Goal: Find specific page/section: Find specific page/section

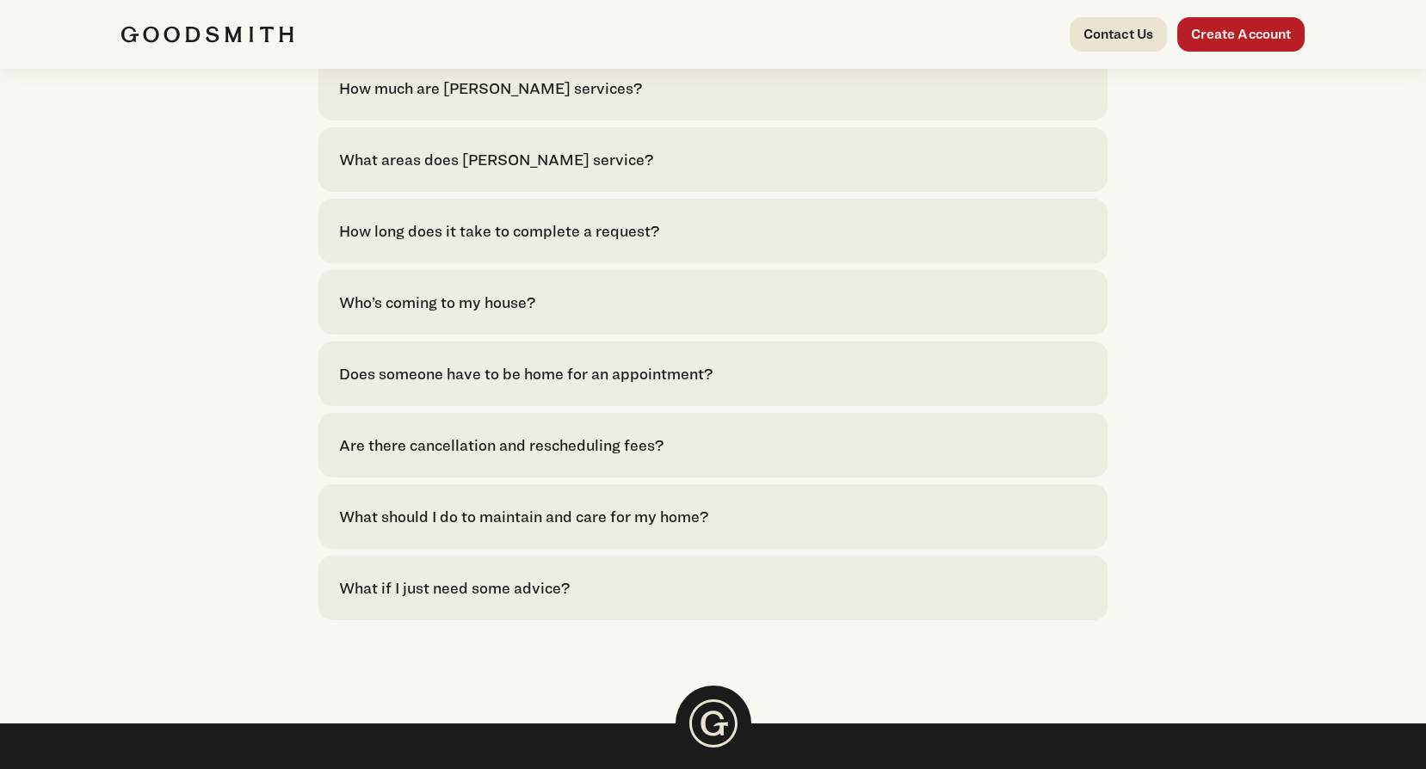
scroll to position [3984, 0]
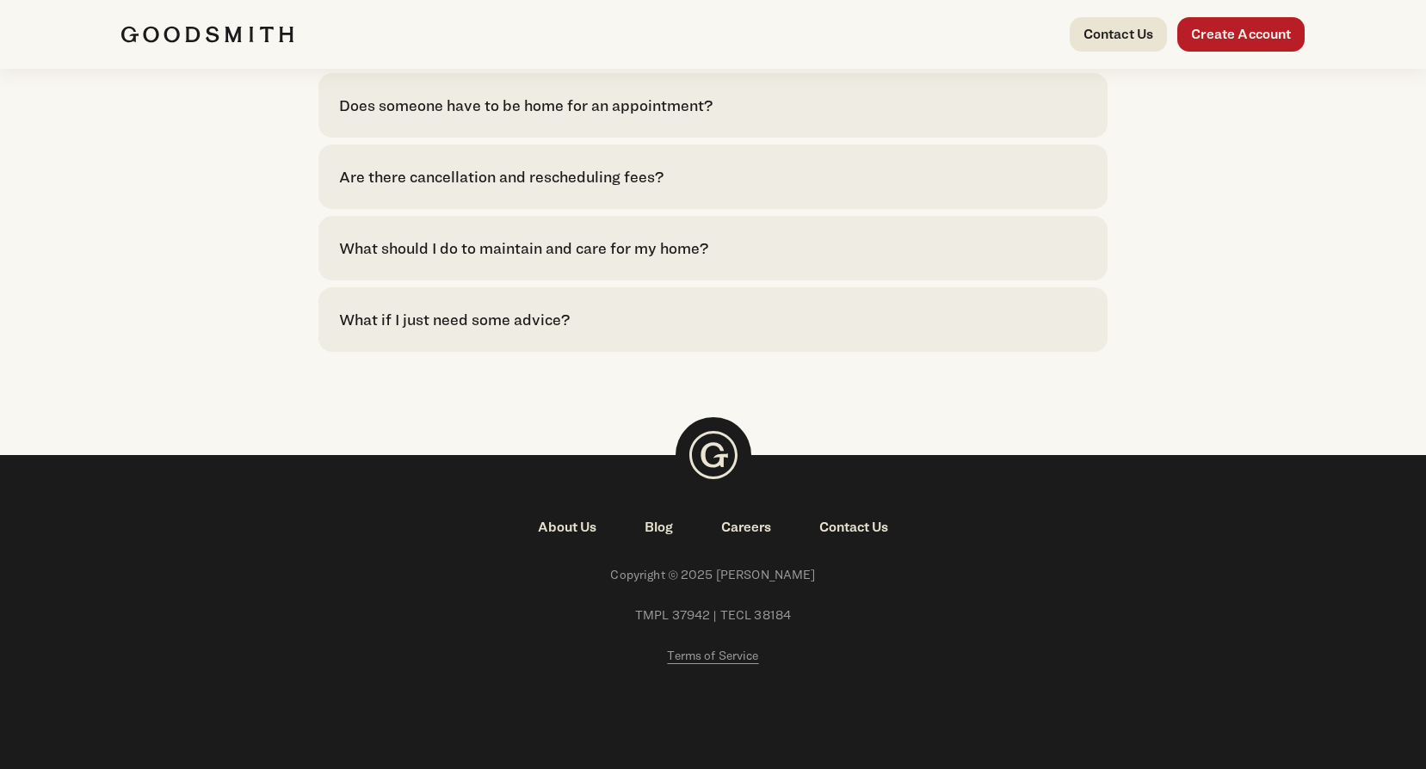
click at [570, 537] on link "About Us" at bounding box center [567, 527] width 107 height 21
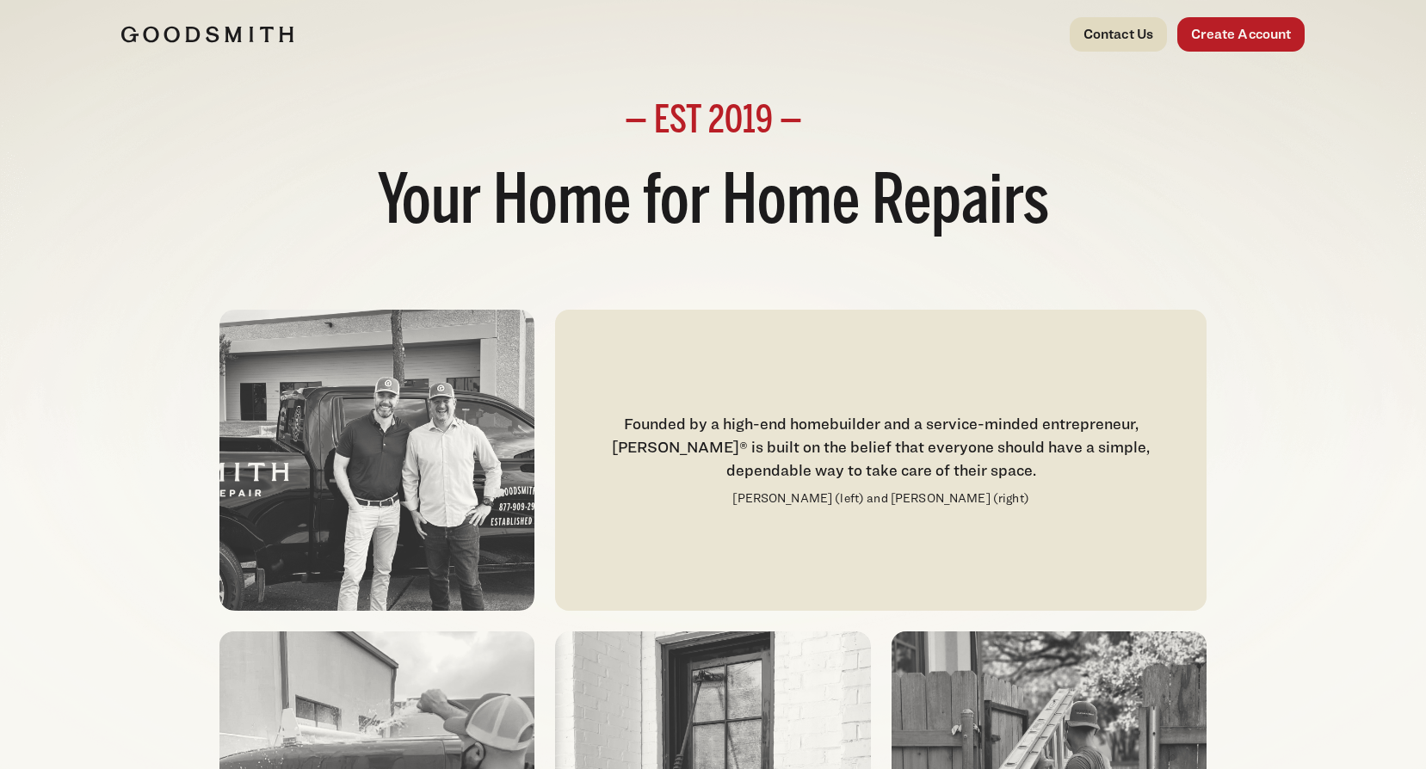
click at [1125, 34] on link "Contact Us" at bounding box center [1118, 34] width 98 height 34
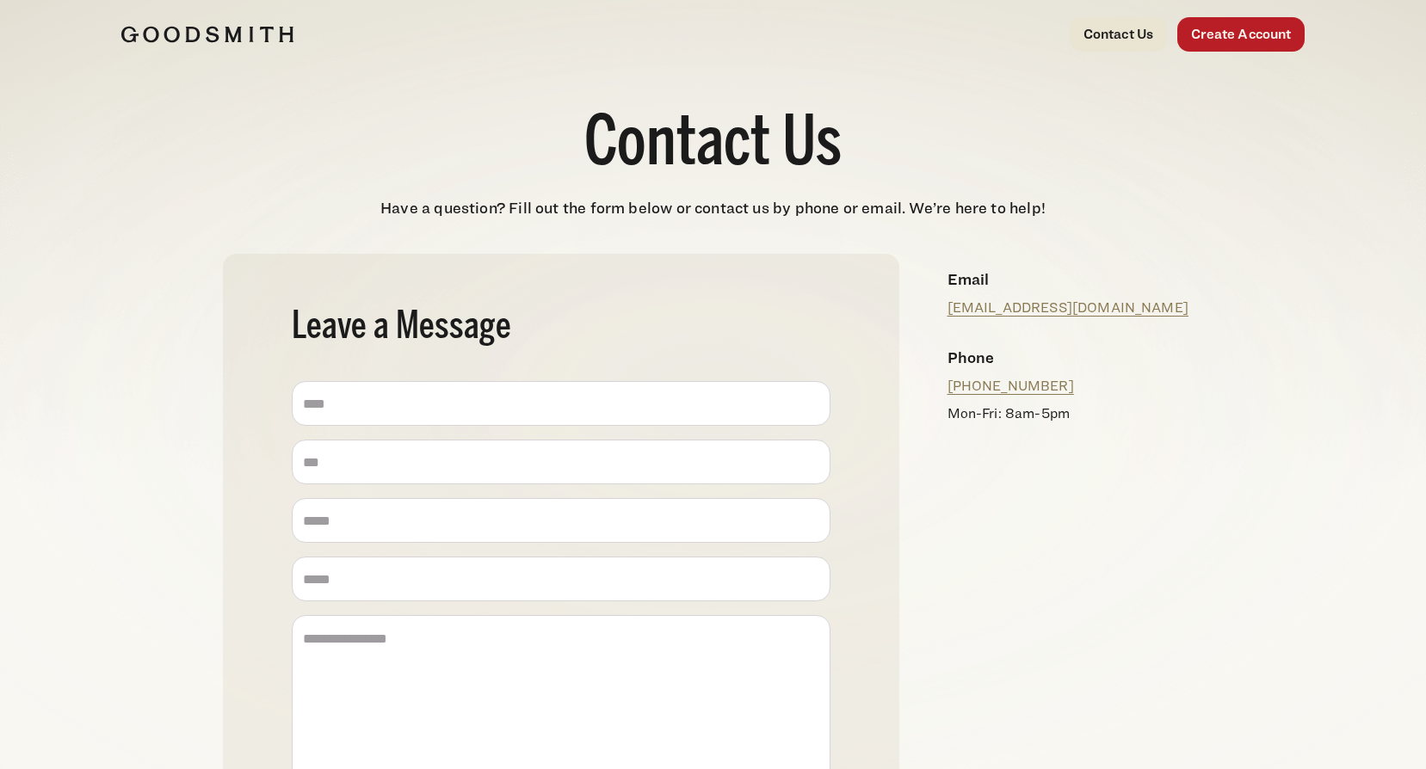
click at [1301, 228] on div "Contact Us Leave a Message Name (Required) Name Zip Zip Email (Required) Email …" at bounding box center [713, 610] width 1239 height 782
click at [1090, 199] on p "Have a question? Fill out the form below or contact us by phone or email. We’re…" at bounding box center [713, 207] width 1426 height 23
click at [1079, 213] on p "Have a question? Fill out the form below or contact us by phone or email. We’re…" at bounding box center [713, 207] width 1426 height 23
click at [160, 18] on div at bounding box center [367, 34] width 493 height 34
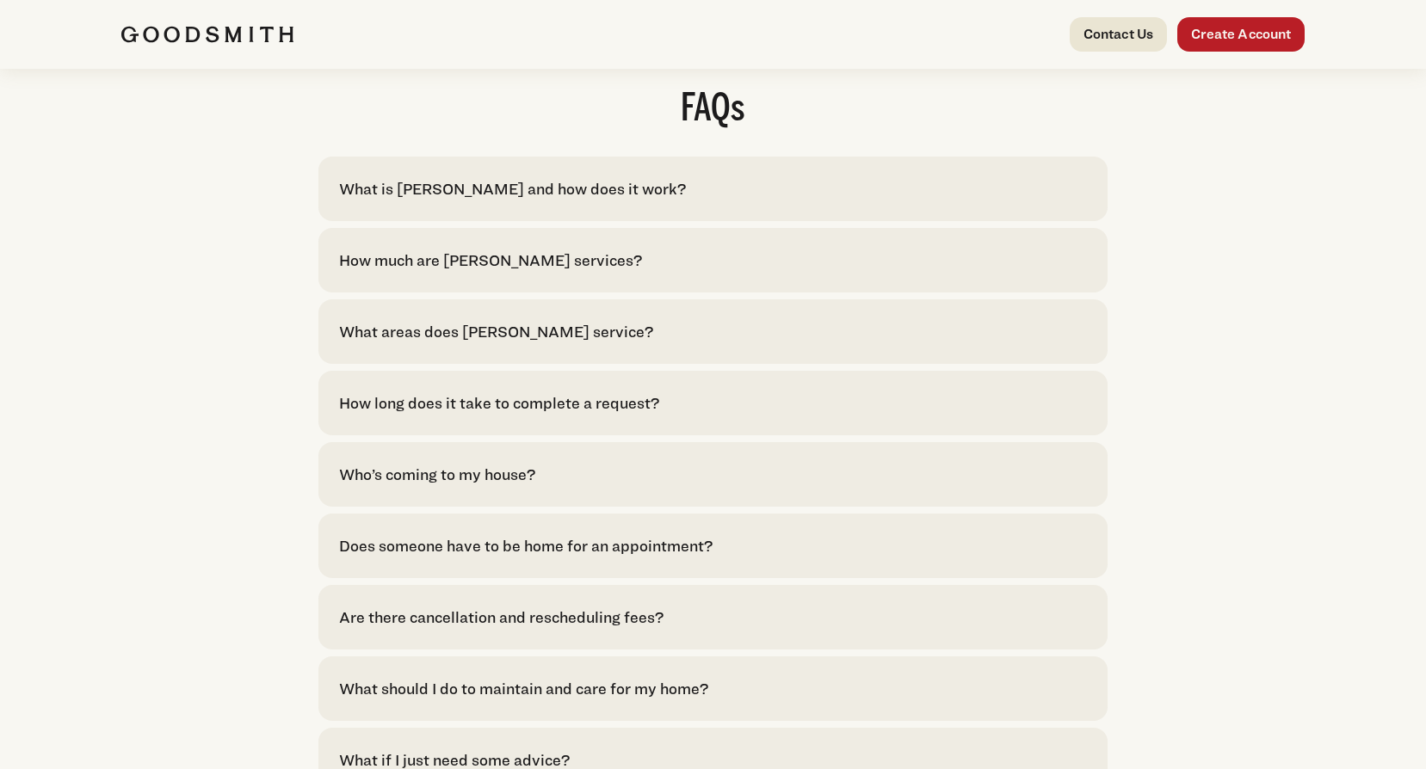
scroll to position [3786, 0]
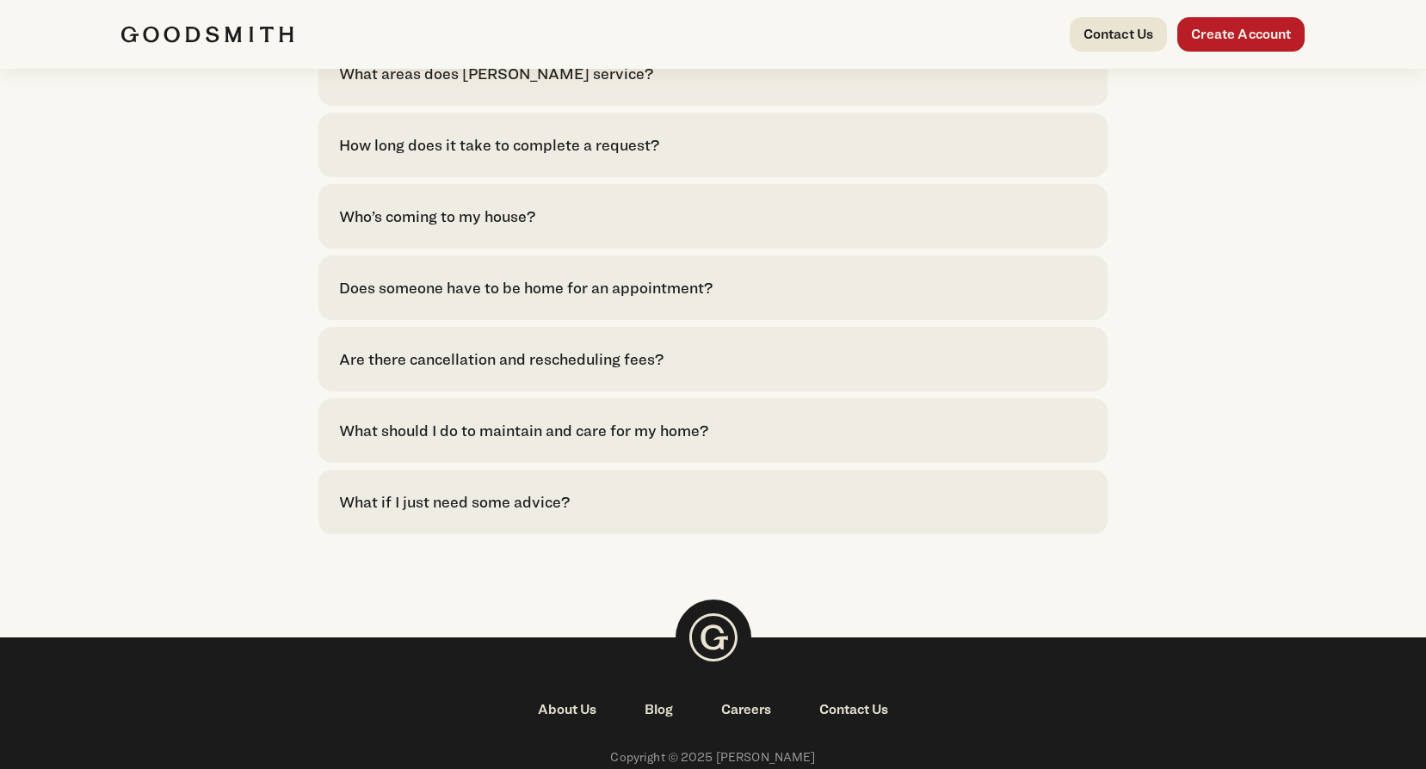
click at [521, 85] on div "What areas does [PERSON_NAME] service?" at bounding box center [496, 73] width 314 height 23
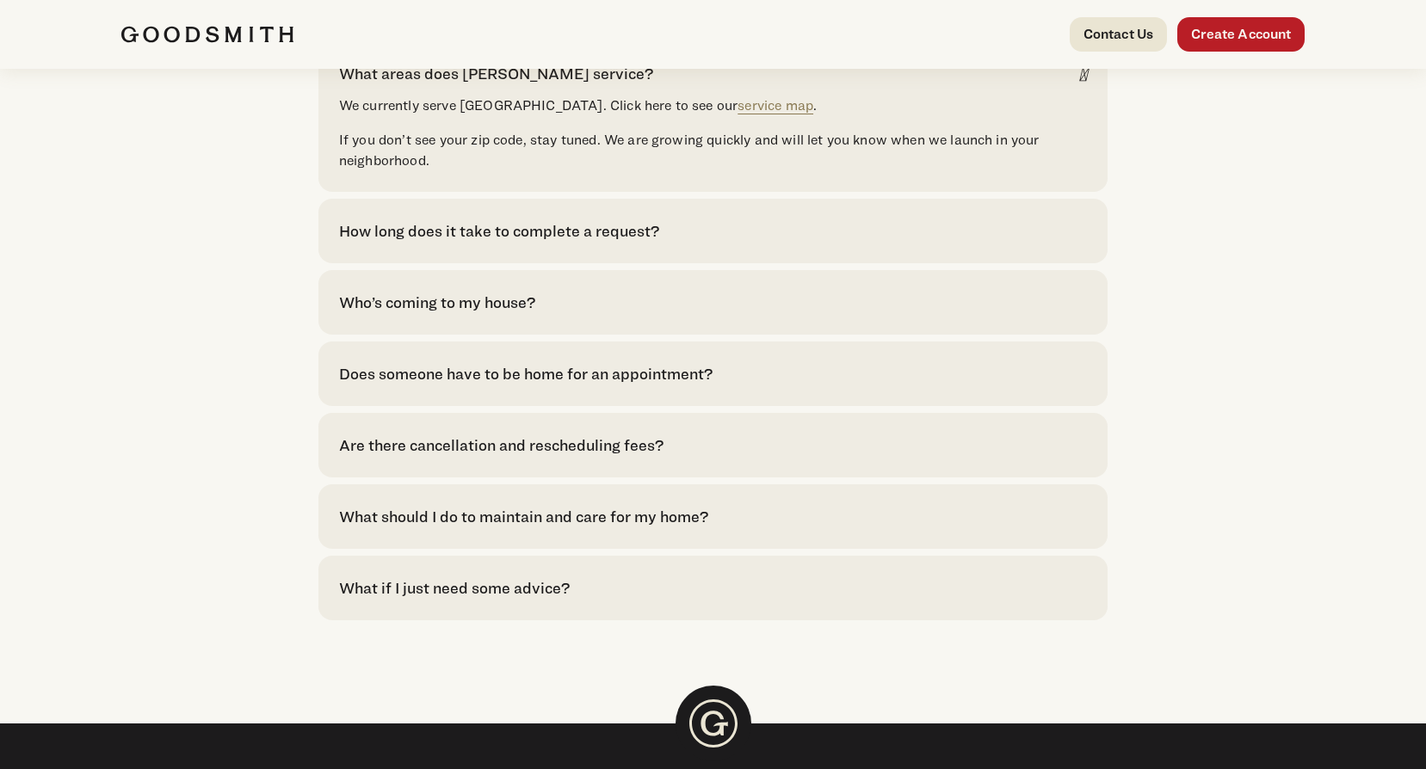
click at [710, 109] on div "What areas does [PERSON_NAME] service? We currently serve [GEOGRAPHIC_DATA]. Cl…" at bounding box center [712, 116] width 789 height 151
click at [737, 114] on link "service map" at bounding box center [775, 105] width 76 height 16
